Goal: Task Accomplishment & Management: Manage account settings

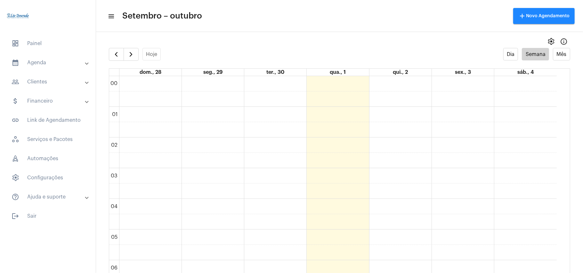
scroll to position [185, 0]
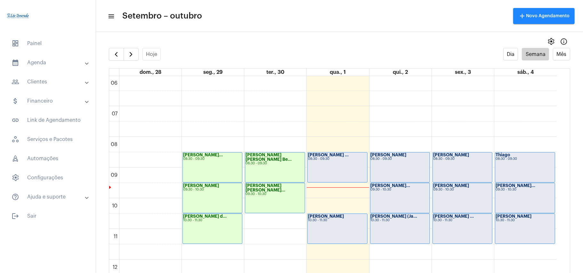
click at [334, 166] on div "[PERSON_NAME] ... 08:30 - 09:30" at bounding box center [337, 168] width 59 height 30
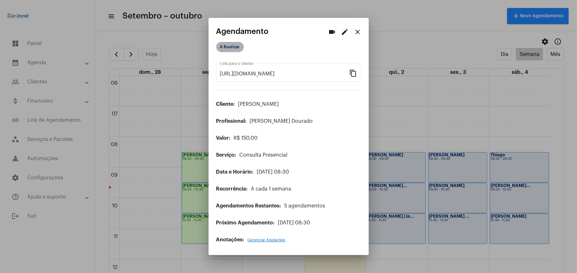
click at [230, 47] on mat-chip "A Realizar" at bounding box center [230, 47] width 28 height 10
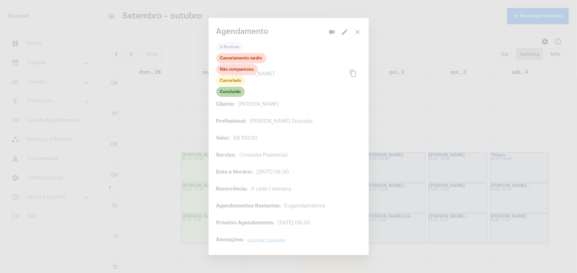
click at [235, 96] on mat-chip "Concluído" at bounding box center [230, 92] width 28 height 10
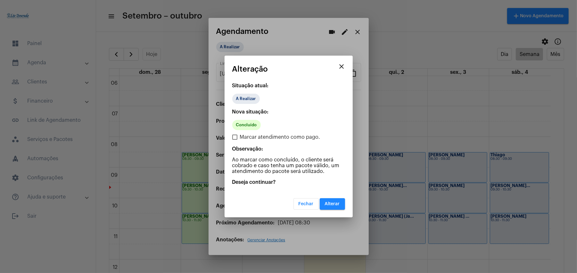
click at [340, 200] on button "Alterar" at bounding box center [332, 204] width 25 height 12
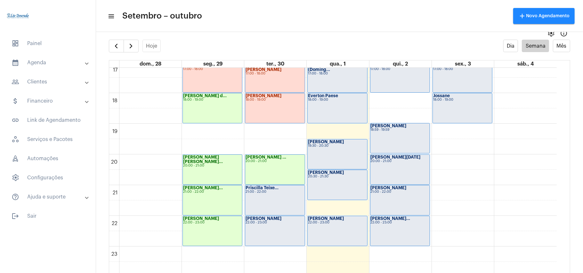
scroll to position [13, 0]
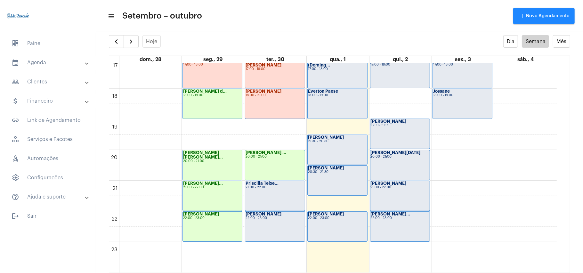
click at [284, 195] on div "[PERSON_NAME] Teixe... 21:00 - 22:00" at bounding box center [274, 196] width 59 height 30
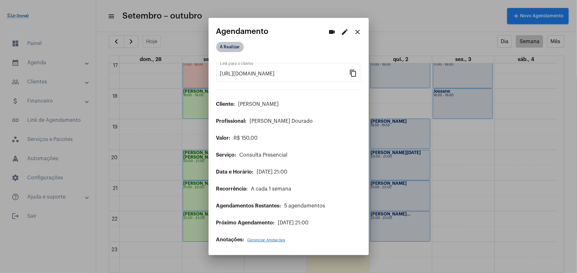
click at [236, 46] on mat-chip "A Realizar" at bounding box center [230, 47] width 28 height 10
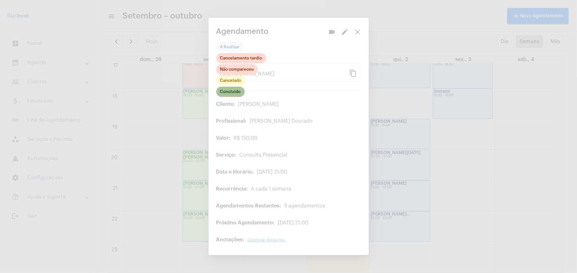
click at [231, 91] on mat-chip "Concluído" at bounding box center [230, 92] width 28 height 10
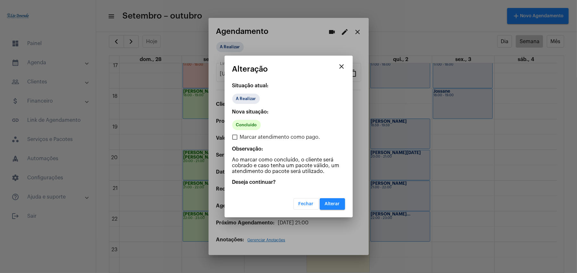
drag, startPoint x: 337, startPoint y: 209, endPoint x: 332, endPoint y: 202, distance: 8.3
click at [336, 208] on button "Alterar" at bounding box center [332, 204] width 25 height 12
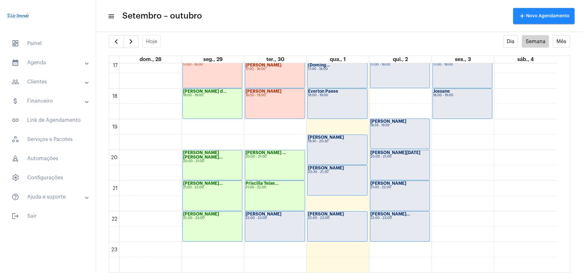
click at [265, 219] on div "22:00 - 23:00" at bounding box center [275, 219] width 59 height 4
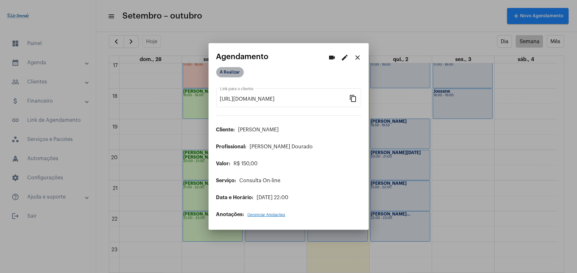
click at [227, 74] on mat-chip "A Realizar" at bounding box center [230, 72] width 28 height 10
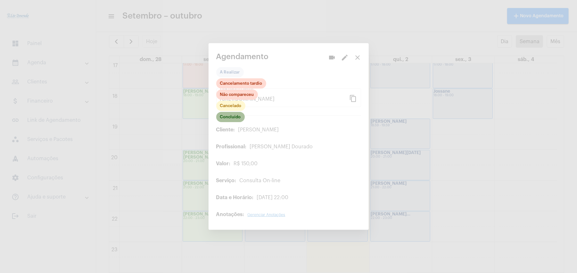
click at [231, 121] on mat-chip "Concluído" at bounding box center [230, 117] width 28 height 10
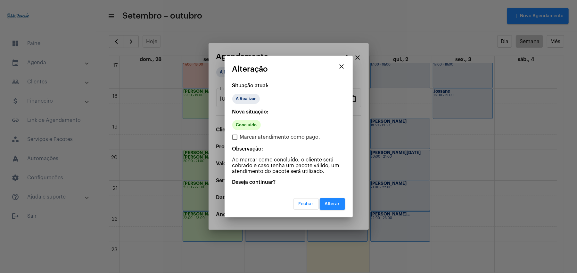
click at [328, 200] on button "Alterar" at bounding box center [332, 204] width 25 height 12
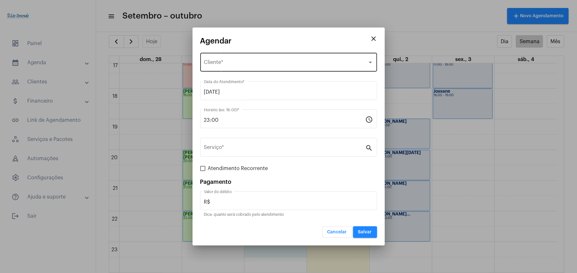
click at [228, 61] on span "Selecione o Cliente" at bounding box center [285, 64] width 163 height 6
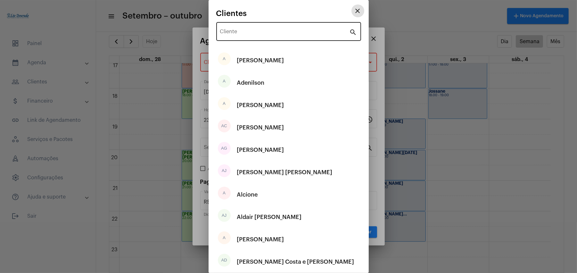
click at [246, 32] on input "Cliente" at bounding box center [284, 33] width 129 height 6
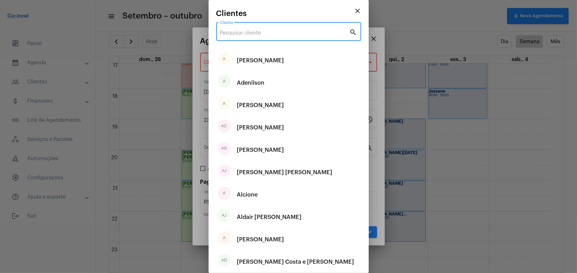
click at [246, 32] on input "Cliente" at bounding box center [284, 33] width 129 height 6
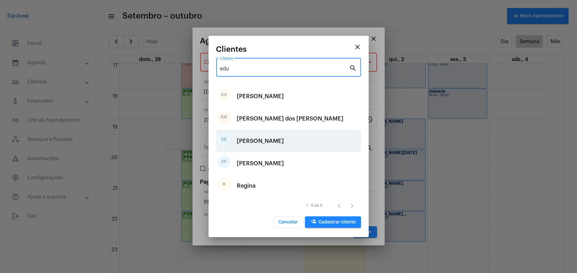
type input "edu"
click at [267, 143] on div "[PERSON_NAME]" at bounding box center [260, 141] width 47 height 19
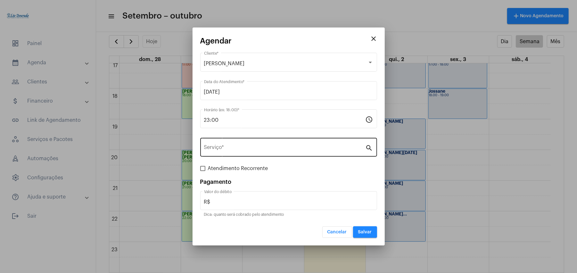
click at [253, 152] on input "Serviço *" at bounding box center [284, 149] width 161 height 6
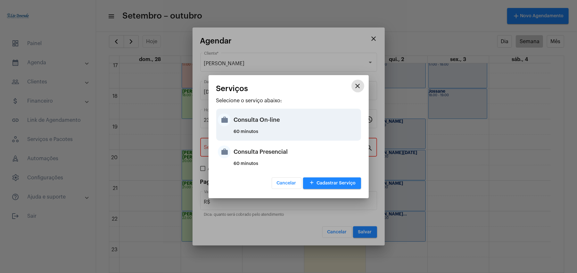
click at [263, 131] on div "60 minutos" at bounding box center [296, 135] width 125 height 10
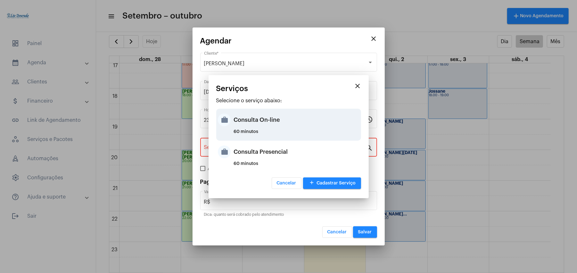
type input "Consulta On-line"
type input "R$ 150"
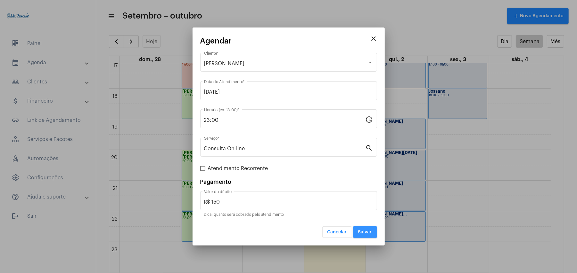
click at [370, 231] on span "Salvar" at bounding box center [365, 232] width 14 height 4
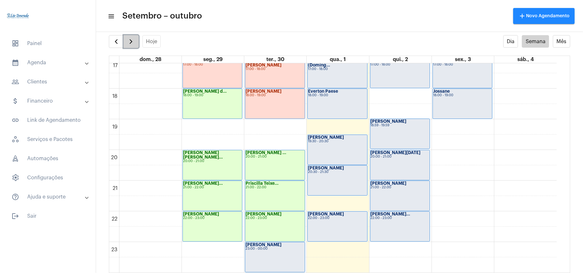
click at [130, 44] on span "button" at bounding box center [131, 42] width 8 height 8
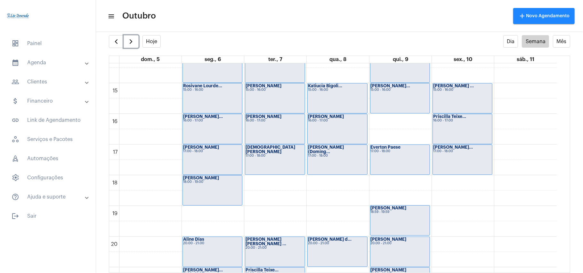
scroll to position [528, 0]
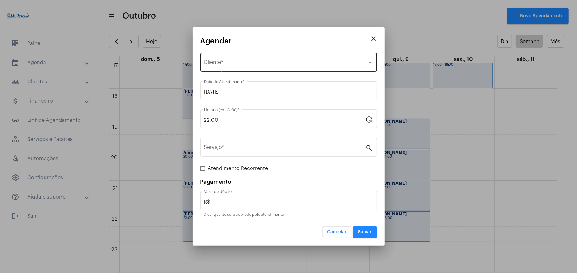
click at [235, 64] on span "Selecione o Cliente" at bounding box center [285, 64] width 163 height 6
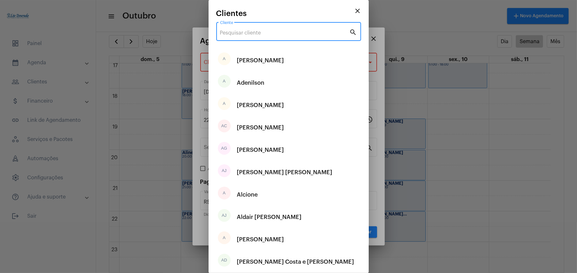
click at [256, 31] on input "Cliente" at bounding box center [284, 33] width 129 height 6
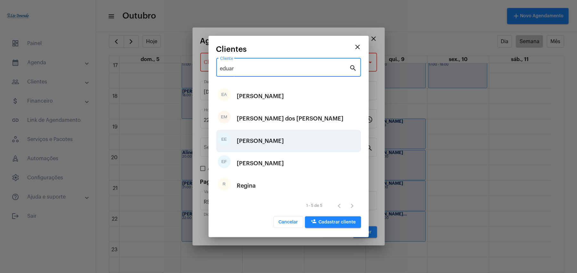
type input "eduar"
click at [265, 145] on div "[PERSON_NAME]" at bounding box center [260, 141] width 47 height 19
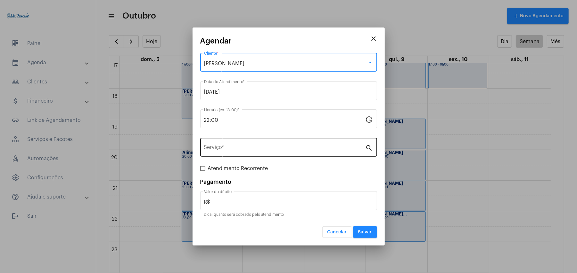
click at [228, 147] on input "Serviço *" at bounding box center [284, 149] width 161 height 6
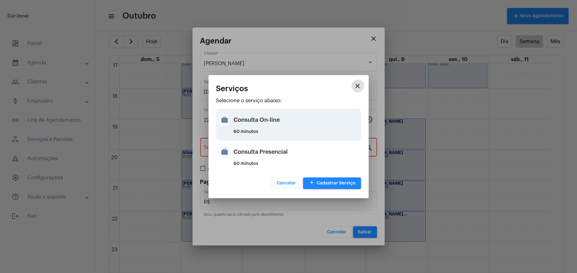
click at [270, 118] on div "Consulta On-line" at bounding box center [296, 119] width 125 height 19
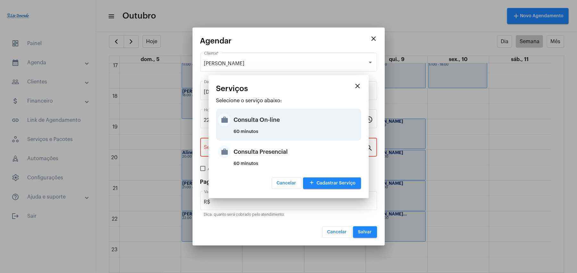
type input "Consulta On-line"
type input "R$ 150"
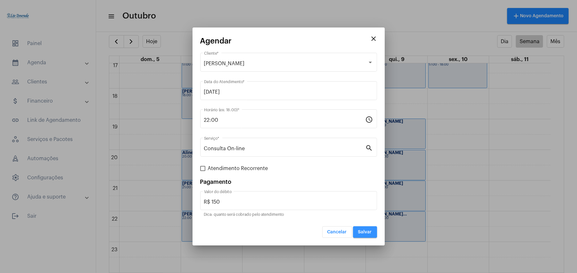
click at [367, 232] on span "Salvar" at bounding box center [365, 232] width 14 height 4
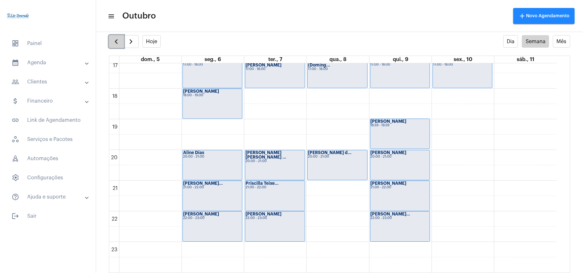
click at [120, 40] on span "button" at bounding box center [116, 42] width 8 height 8
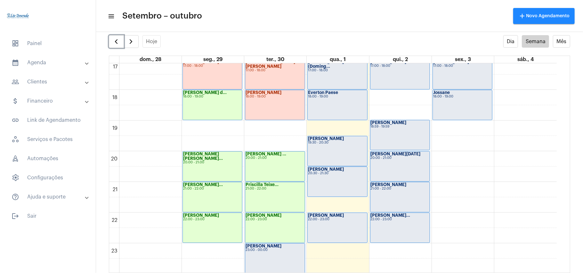
scroll to position [528, 0]
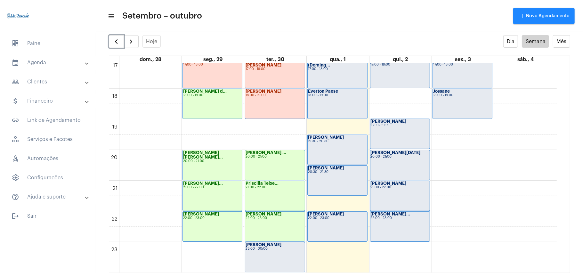
click at [284, 247] on div "[PERSON_NAME]" at bounding box center [275, 245] width 59 height 4
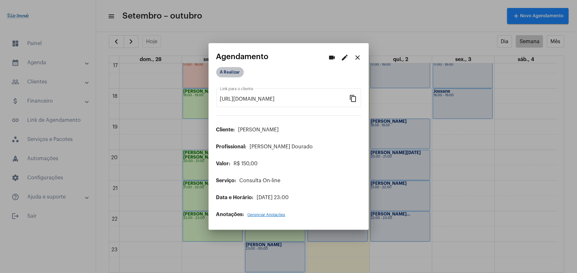
click at [227, 74] on mat-chip "A Realizar" at bounding box center [230, 72] width 28 height 10
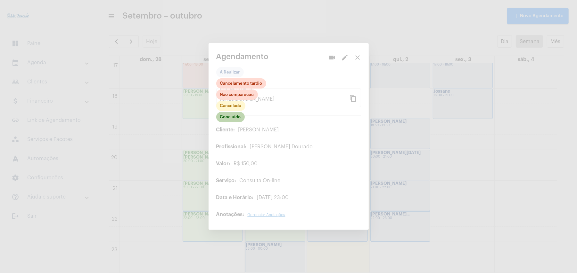
click at [232, 118] on mat-chip "Concluído" at bounding box center [230, 117] width 28 height 10
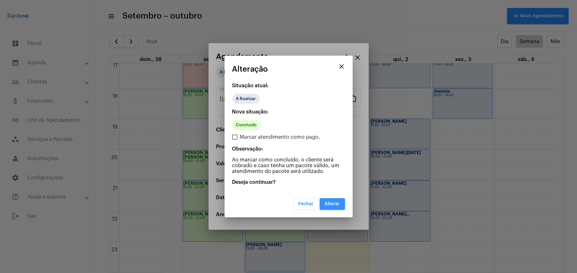
click at [330, 203] on span "Alterar" at bounding box center [332, 204] width 15 height 4
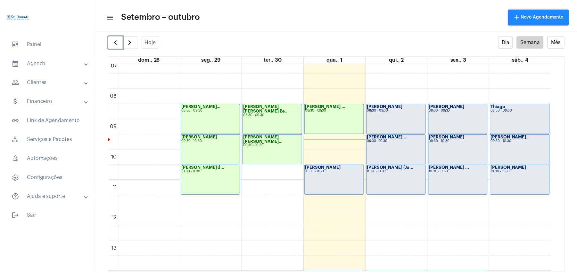
scroll to position [229, 0]
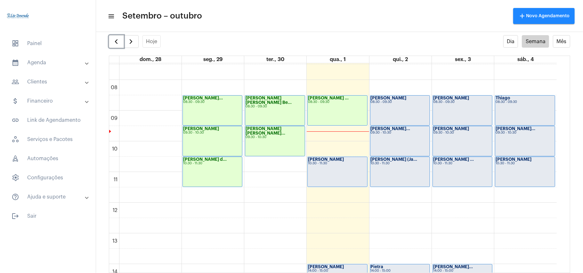
click at [282, 150] on div "[PERSON_NAME] [PERSON_NAME]... 09:30 - 10:30" at bounding box center [274, 141] width 59 height 30
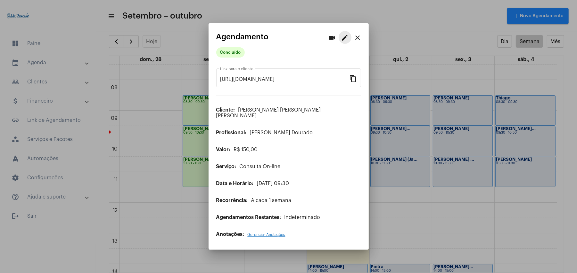
click at [343, 40] on mat-icon "edit" at bounding box center [345, 38] width 8 height 8
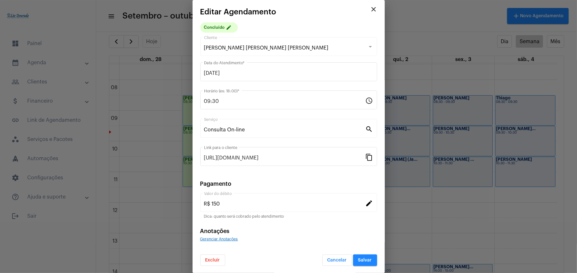
scroll to position [2, 0]
click at [210, 262] on span "Excluir" at bounding box center [212, 260] width 15 height 4
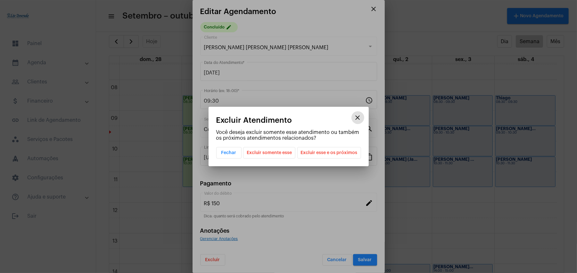
click at [270, 154] on span "Excluir somente esse" at bounding box center [269, 153] width 45 height 11
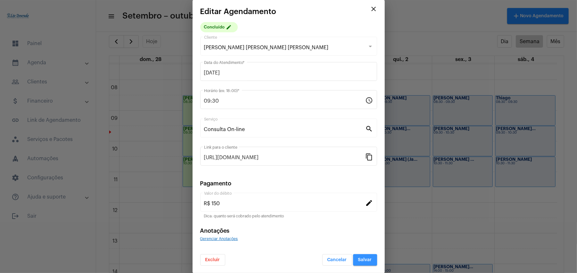
click at [359, 263] on button "Salvar" at bounding box center [365, 261] width 24 height 12
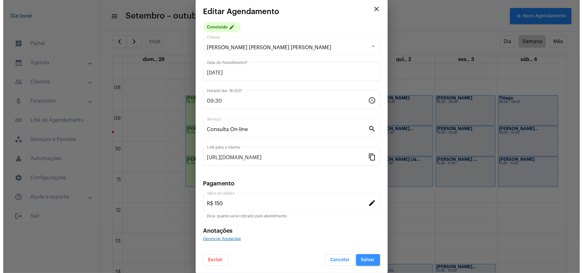
scroll to position [0, 0]
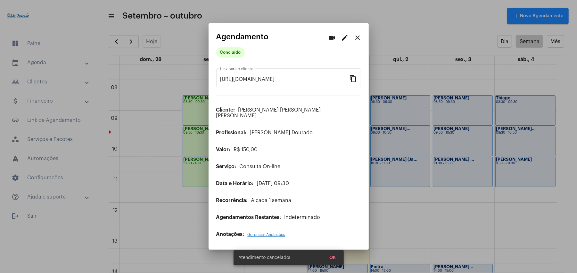
click at [175, 215] on div at bounding box center [288, 136] width 577 height 273
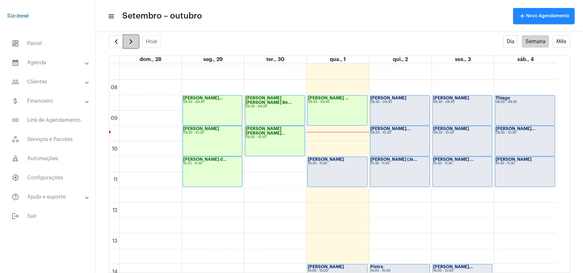
click at [129, 45] on span "button" at bounding box center [131, 42] width 8 height 8
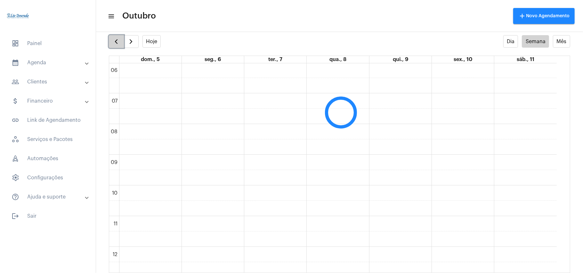
click at [116, 45] on span "button" at bounding box center [116, 42] width 8 height 8
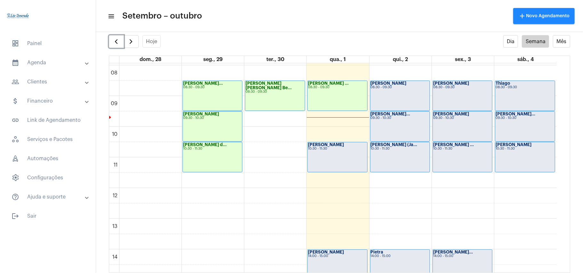
scroll to position [229, 0]
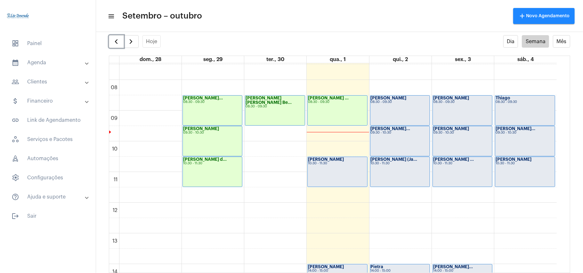
click at [453, 173] on div "[PERSON_NAME] ... 10:30 - 11:30" at bounding box center [462, 172] width 59 height 30
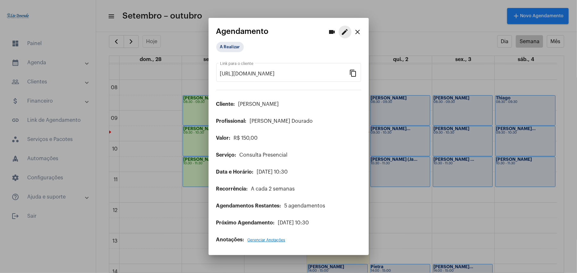
click at [342, 34] on mat-icon "edit" at bounding box center [345, 32] width 8 height 8
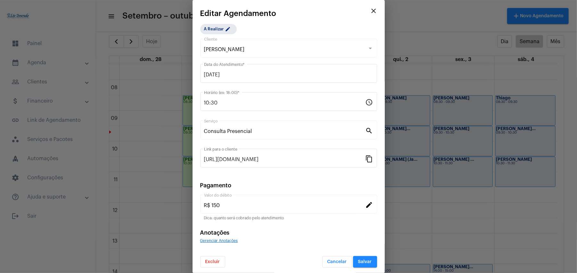
click at [217, 268] on mat-dialog-container "close Editar Agendamento A Realizar edit [PERSON_NAME] Quista Cliente [DATE] Da…" at bounding box center [288, 136] width 192 height 273
click at [216, 263] on span "Excluir" at bounding box center [212, 262] width 15 height 4
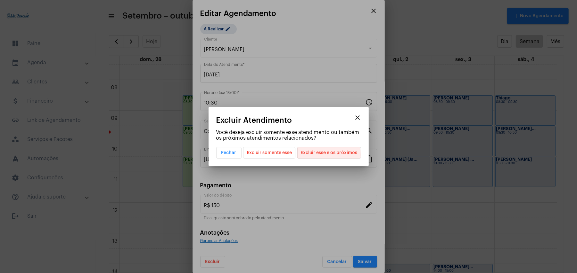
click at [315, 155] on span "Excluir esse e os próximos" at bounding box center [329, 153] width 57 height 11
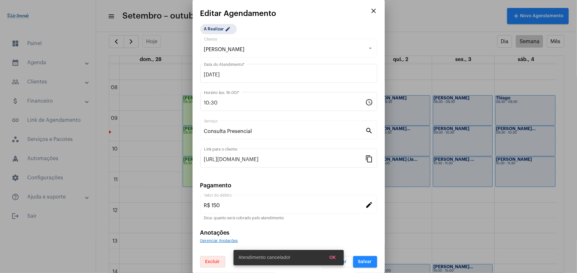
click at [366, 252] on div "Excluir Cancelar Salvar" at bounding box center [288, 258] width 177 height 20
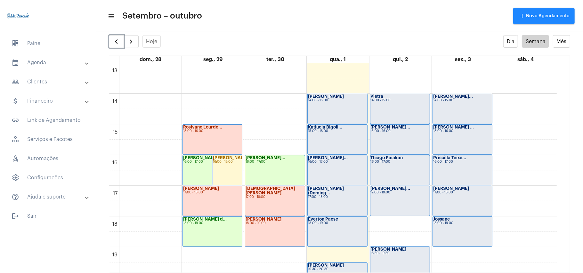
scroll to position [357, 0]
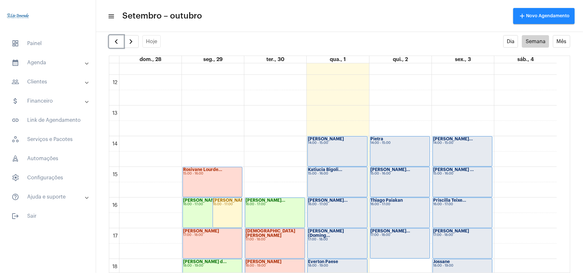
click at [387, 172] on strong "[PERSON_NAME]..." at bounding box center [391, 170] width 40 height 4
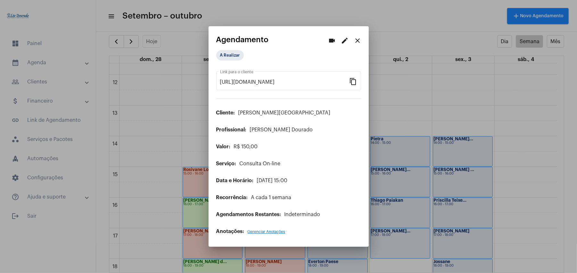
click at [345, 40] on mat-icon "edit" at bounding box center [345, 41] width 8 height 8
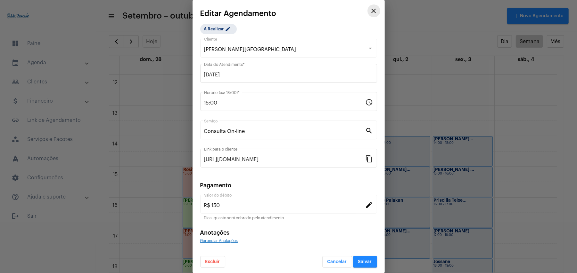
click at [370, 10] on mat-icon "close" at bounding box center [374, 11] width 8 height 8
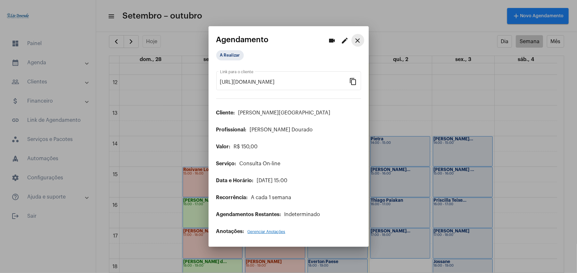
click at [359, 39] on mat-icon "close" at bounding box center [358, 41] width 8 height 8
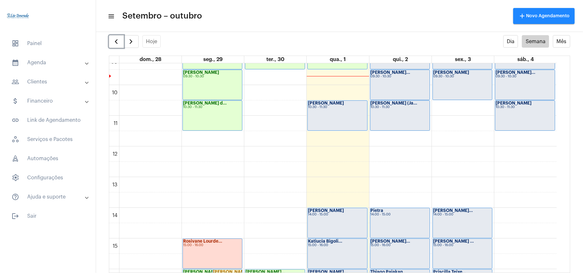
scroll to position [144, 0]
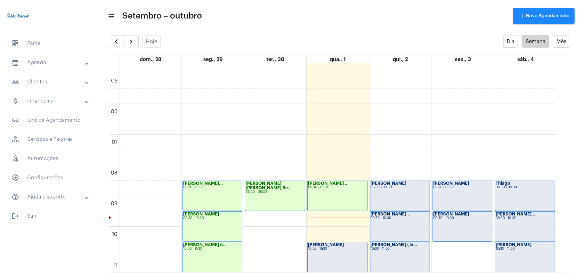
click at [44, 81] on mat-panel-title "people_outline Clientes" at bounding box center [49, 82] width 74 height 8
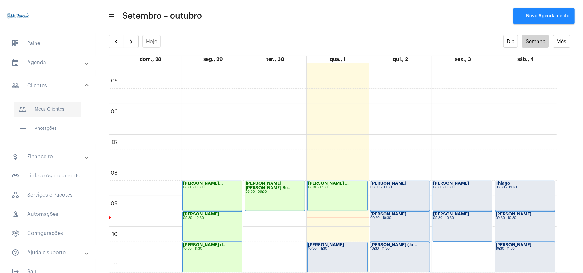
click at [51, 107] on span "people_outline Meus Clientes" at bounding box center [48, 109] width 68 height 15
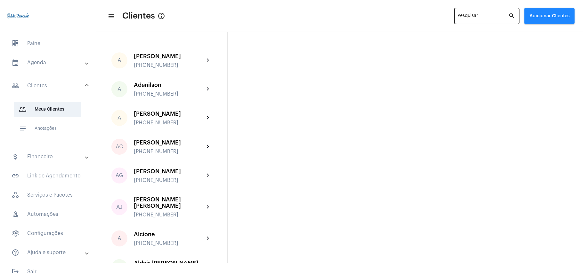
click at [479, 17] on input "Pesquisar" at bounding box center [483, 17] width 51 height 5
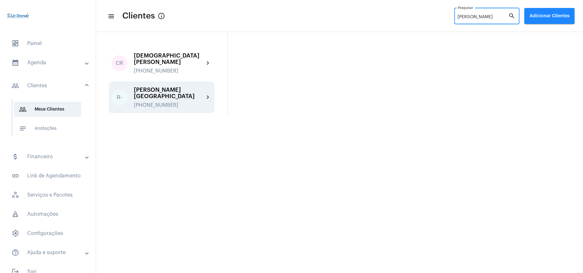
type input "[PERSON_NAME]"
click at [166, 102] on div "[PHONE_NUMBER]" at bounding box center [169, 105] width 70 height 6
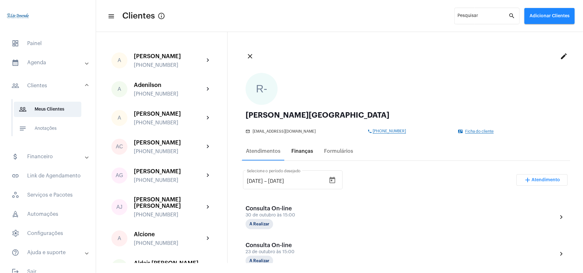
drag, startPoint x: 302, startPoint y: 149, endPoint x: 306, endPoint y: 159, distance: 11.4
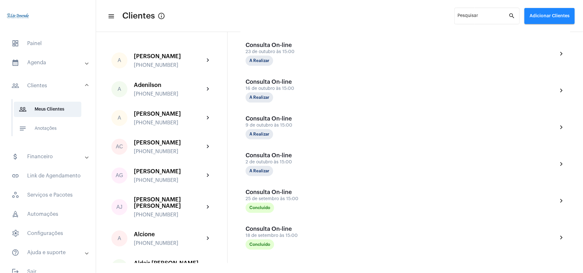
scroll to position [85, 0]
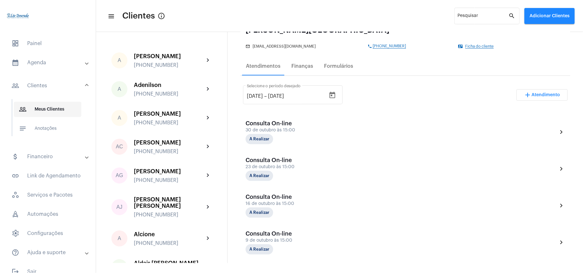
click at [58, 116] on span "people_outline Meus Clientes" at bounding box center [48, 109] width 68 height 15
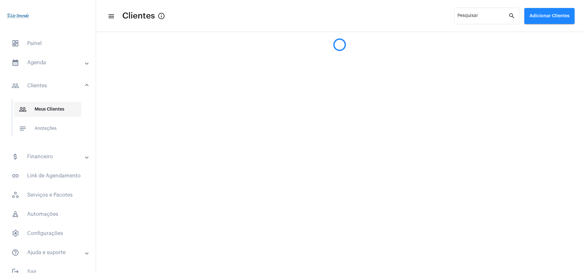
click at [57, 104] on span "people_outline Meus Clientes" at bounding box center [48, 109] width 68 height 15
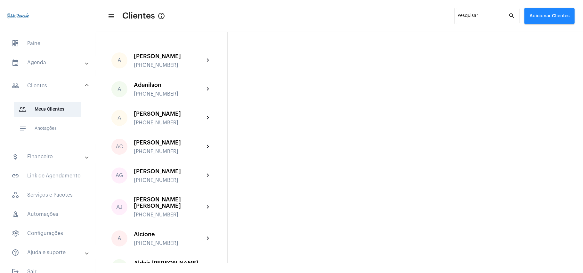
click at [40, 87] on mat-panel-title "people_outline Clientes" at bounding box center [49, 86] width 74 height 8
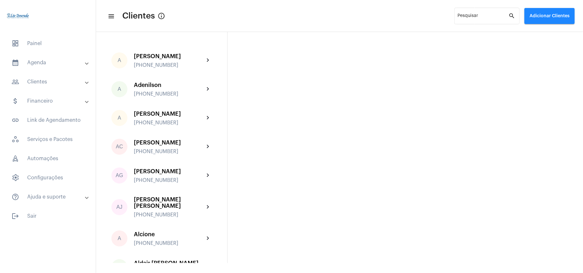
click at [31, 53] on mat-list "dashboard Painel calendar_month_outlined Agenda calendar_month_outlined Calendá…" at bounding box center [48, 128] width 96 height 191
click at [31, 62] on mat-panel-title "calendar_month_outlined Agenda" at bounding box center [49, 63] width 74 height 8
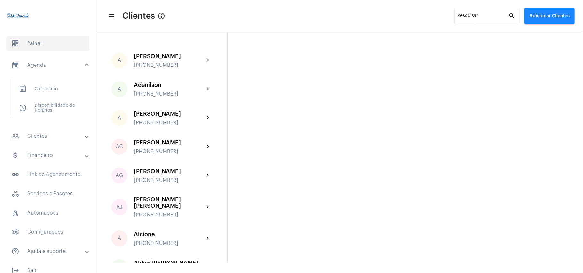
click at [25, 47] on span "dashboard Painel" at bounding box center [47, 43] width 83 height 15
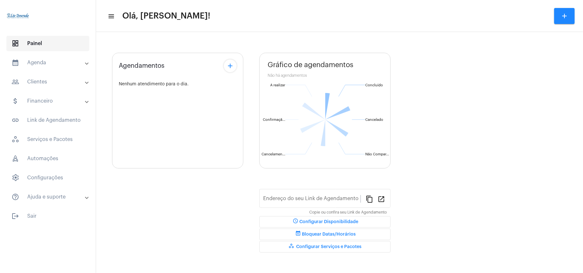
type input "[URL][DOMAIN_NAME][PERSON_NAME]"
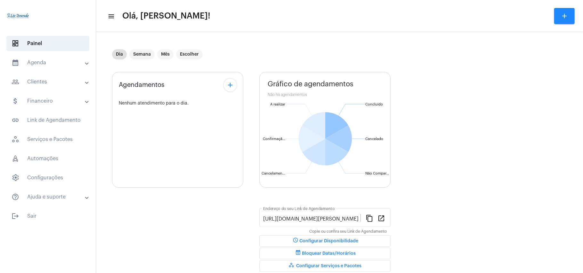
click at [45, 66] on mat-panel-title "calendar_month_outlined Agenda" at bounding box center [49, 63] width 74 height 8
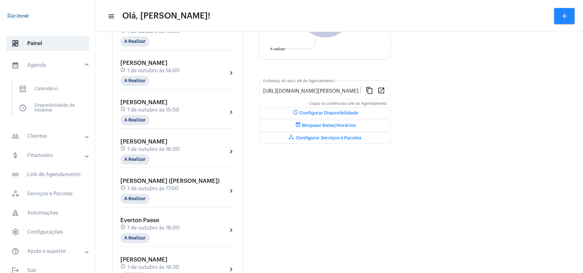
scroll to position [85, 0]
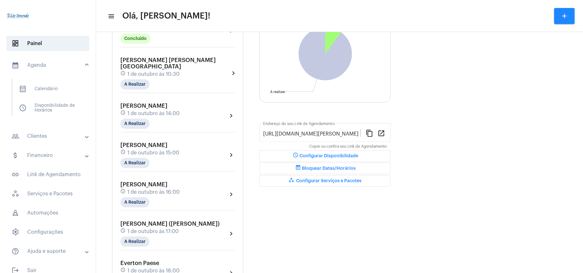
click at [40, 64] on mat-panel-title "calendar_month_outlined Agenda" at bounding box center [49, 65] width 74 height 8
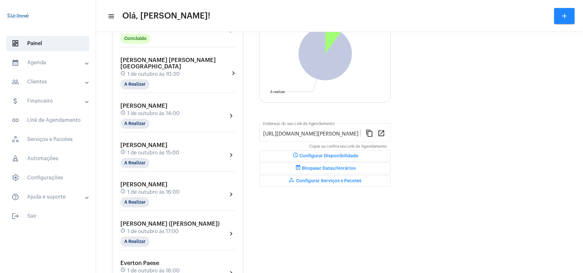
click at [46, 82] on mat-panel-title "people_outline Clientes" at bounding box center [49, 82] width 74 height 8
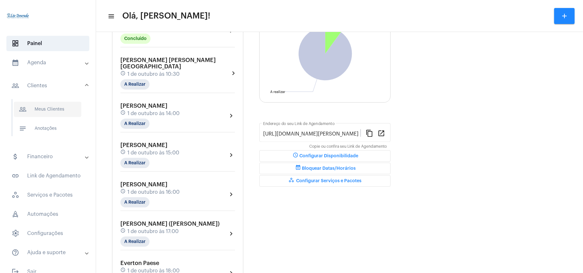
click at [47, 113] on span "people_outline Meus Clientes" at bounding box center [48, 109] width 68 height 15
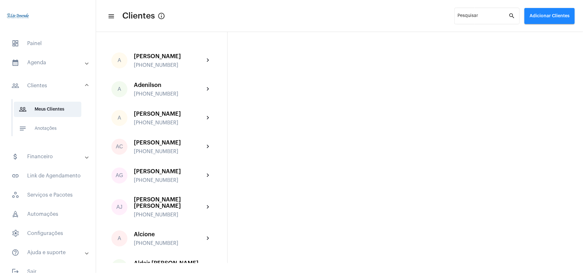
click at [38, 56] on mat-expansion-panel-header "calendar_month_outlined Agenda" at bounding box center [50, 62] width 92 height 15
click at [45, 86] on span "calendar_month_outlined Calendário" at bounding box center [48, 88] width 68 height 15
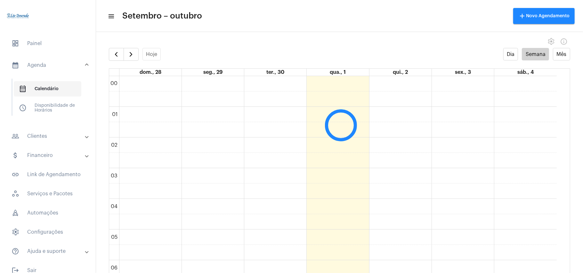
scroll to position [185, 0]
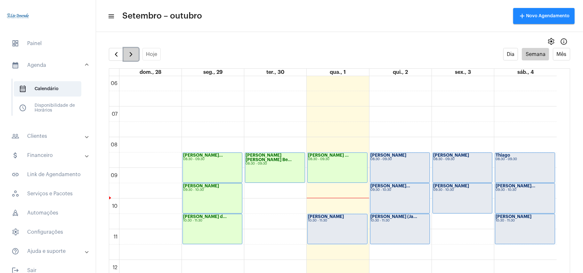
click at [128, 55] on span "button" at bounding box center [131, 55] width 8 height 8
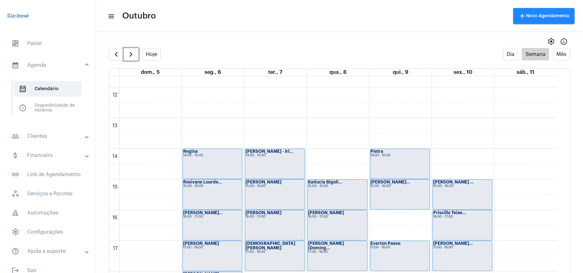
scroll to position [356, 0]
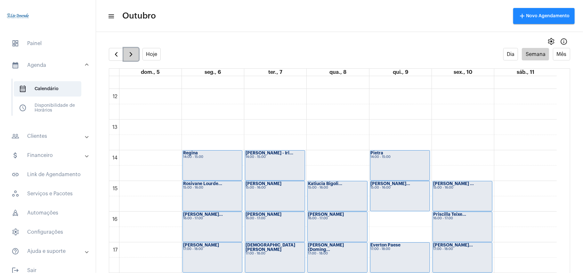
click at [126, 54] on button "button" at bounding box center [131, 54] width 15 height 13
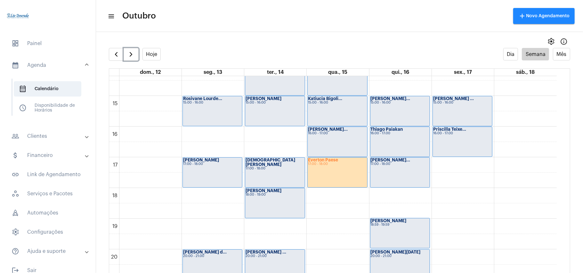
scroll to position [441, 0]
click at [332, 187] on div "Everton Paese 17:00 - 18:00" at bounding box center [337, 173] width 59 height 30
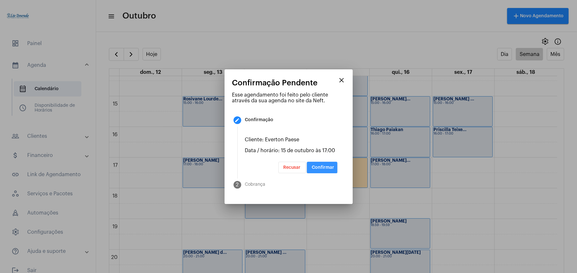
click at [323, 167] on span "Confirmar" at bounding box center [323, 168] width 22 height 4
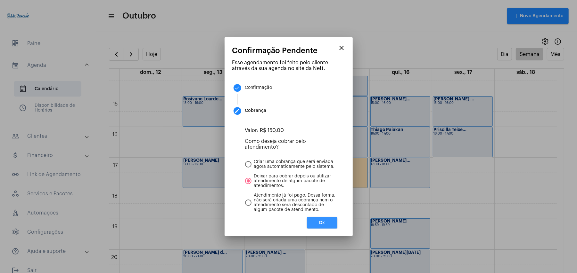
click at [328, 224] on button "Ok" at bounding box center [322, 223] width 30 height 12
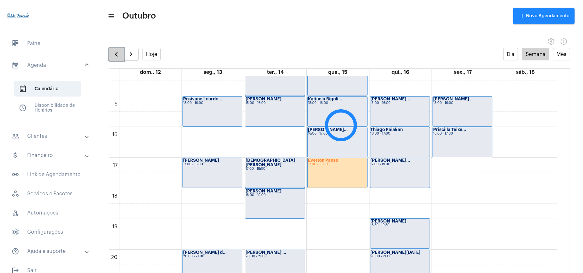
click at [119, 56] on span "button" at bounding box center [116, 55] width 8 height 8
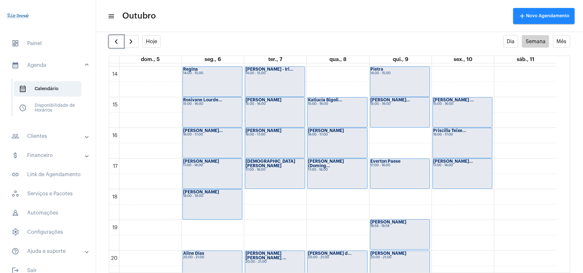
scroll to position [400, 0]
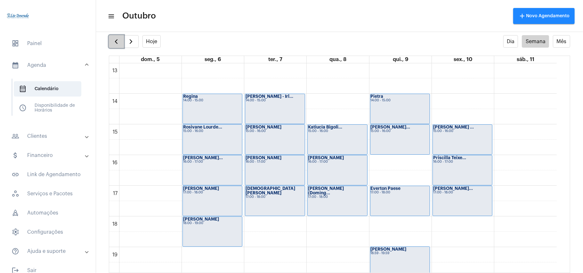
click at [111, 46] on button "button" at bounding box center [116, 41] width 15 height 13
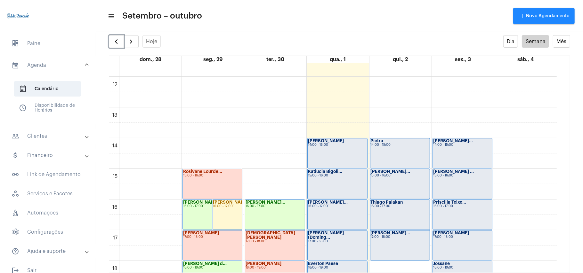
scroll to position [398, 0]
